Goal: Task Accomplishment & Management: Manage account settings

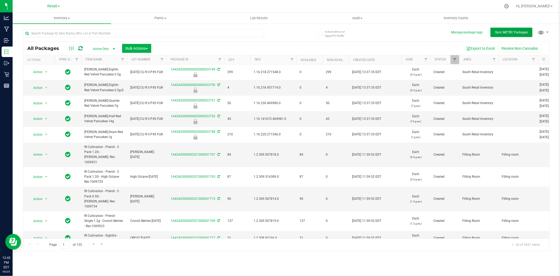
click at [510, 36] on button "Sync METRC Packages" at bounding box center [511, 32] width 42 height 9
click at [193, 33] on input "text" at bounding box center [143, 33] width 241 height 8
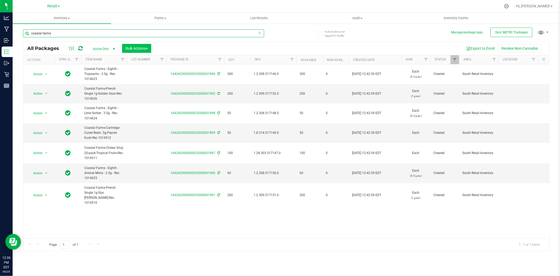
type input "coastal farms"
click at [136, 47] on span "Bulk Actions" at bounding box center [136, 48] width 22 height 4
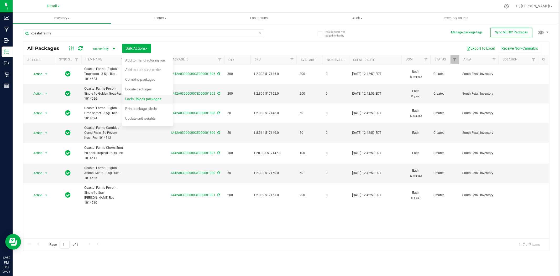
click at [155, 100] on span "Lock/Unlock packages" at bounding box center [143, 99] width 36 height 4
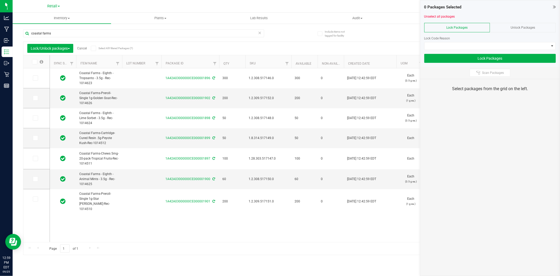
click at [35, 62] on icon at bounding box center [34, 62] width 3 height 0
click at [0, 0] on input "checkbox" at bounding box center [0, 0] width 0 height 0
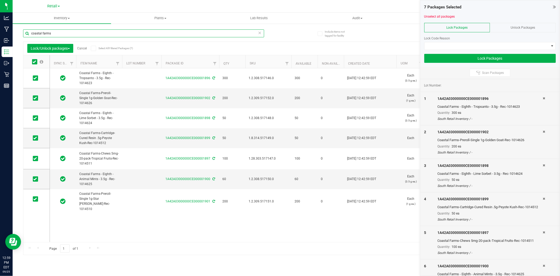
click at [64, 35] on input "coastal farms" at bounding box center [143, 33] width 241 height 8
type input "c"
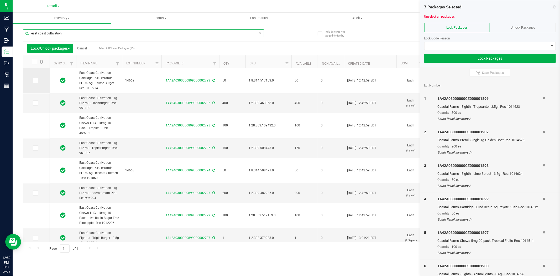
type input "east coast cultivation"
drag, startPoint x: 35, startPoint y: 82, endPoint x: 38, endPoint y: 84, distance: 3.5
click at [35, 81] on icon at bounding box center [34, 81] width 3 height 0
click at [0, 0] on input "checkbox" at bounding box center [0, 0] width 0 height 0
click at [35, 103] on icon at bounding box center [34, 103] width 3 height 0
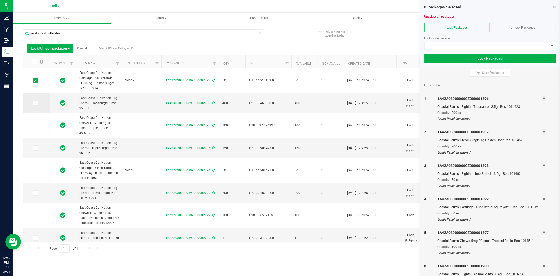
click at [0, 0] on input "checkbox" at bounding box center [0, 0] width 0 height 0
click at [35, 125] on icon at bounding box center [34, 125] width 3 height 0
click at [0, 0] on input "checkbox" at bounding box center [0, 0] width 0 height 0
drag, startPoint x: 34, startPoint y: 149, endPoint x: 43, endPoint y: 178, distance: 30.7
click at [34, 150] on span at bounding box center [35, 147] width 5 height 5
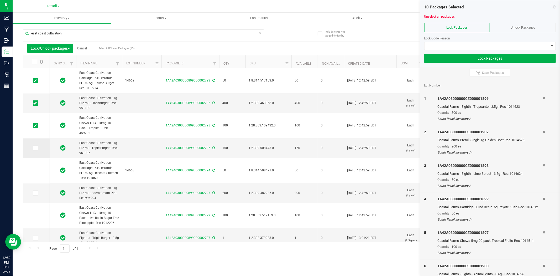
click at [33, 148] on span at bounding box center [35, 147] width 5 height 5
click at [0, 0] on input "checkbox" at bounding box center [0, 0] width 0 height 0
click at [36, 170] on icon at bounding box center [34, 170] width 3 height 0
click at [0, 0] on input "checkbox" at bounding box center [0, 0] width 0 height 0
click at [33, 193] on span at bounding box center [35, 192] width 5 height 5
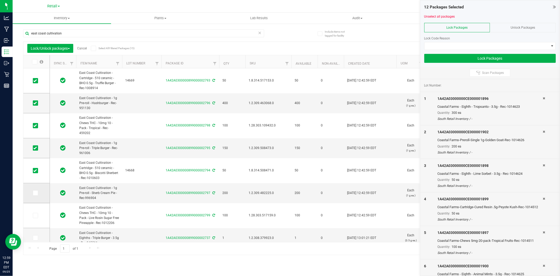
click at [0, 0] on input "checkbox" at bounding box center [0, 0] width 0 height 0
click at [35, 215] on icon at bounding box center [34, 215] width 3 height 0
click at [0, 0] on input "checkbox" at bounding box center [0, 0] width 0 height 0
click at [489, 44] on span at bounding box center [486, 45] width 124 height 7
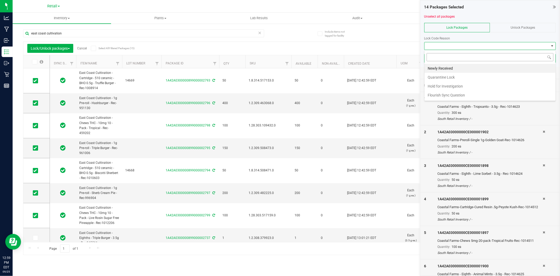
scroll to position [8, 132]
click at [486, 67] on li "Newly Received" at bounding box center [489, 68] width 131 height 9
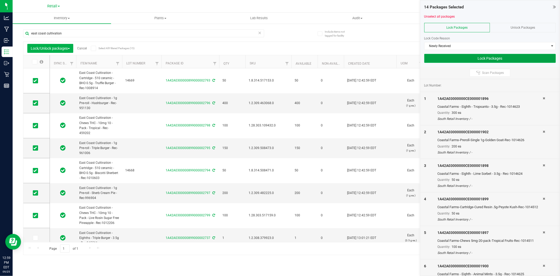
click at [484, 56] on button "Lock Packages" at bounding box center [490, 58] width 132 height 9
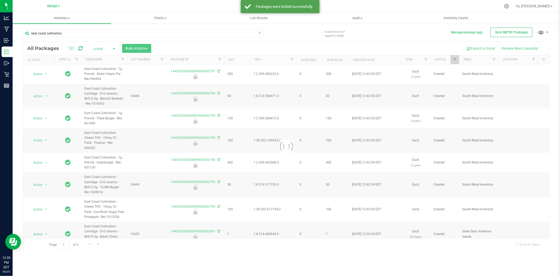
click at [261, 34] on icon at bounding box center [260, 32] width 4 height 6
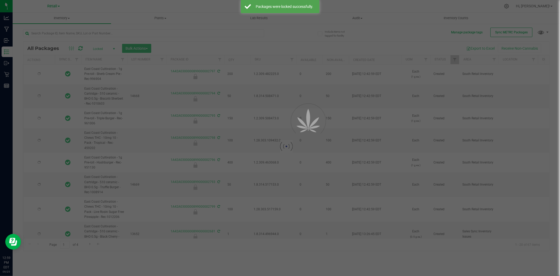
click at [259, 31] on div at bounding box center [280, 138] width 560 height 276
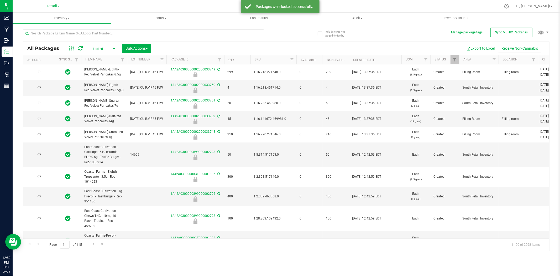
click at [107, 50] on span "Locked" at bounding box center [102, 48] width 29 height 7
click at [106, 83] on li "All" at bounding box center [102, 81] width 28 height 8
